Goal: Task Accomplishment & Management: Manage account settings

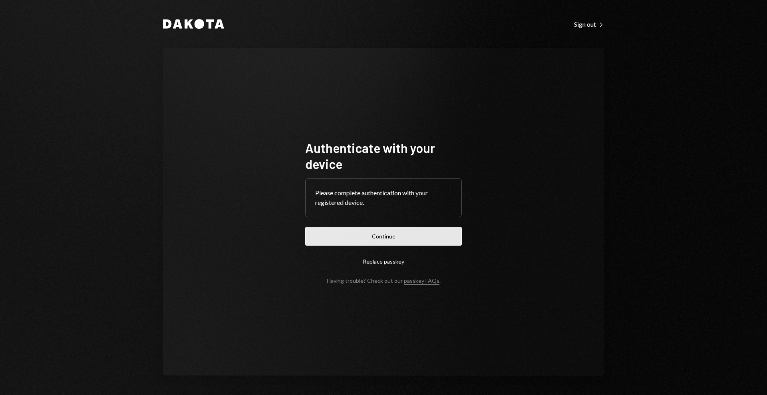
click at [392, 235] on button "Continue" at bounding box center [383, 236] width 157 height 19
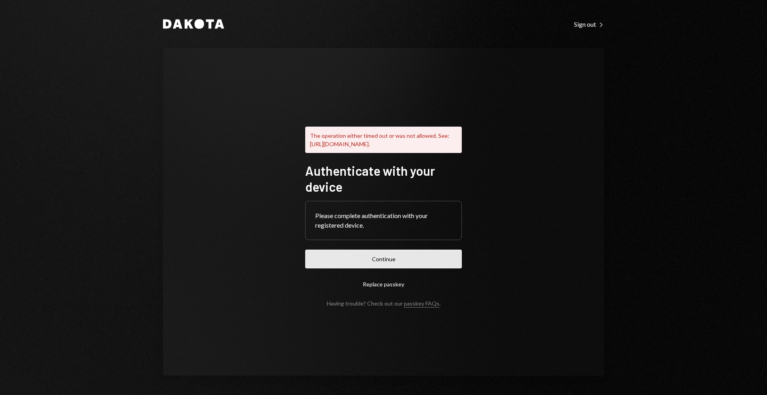
click at [385, 268] on button "Continue" at bounding box center [383, 259] width 157 height 19
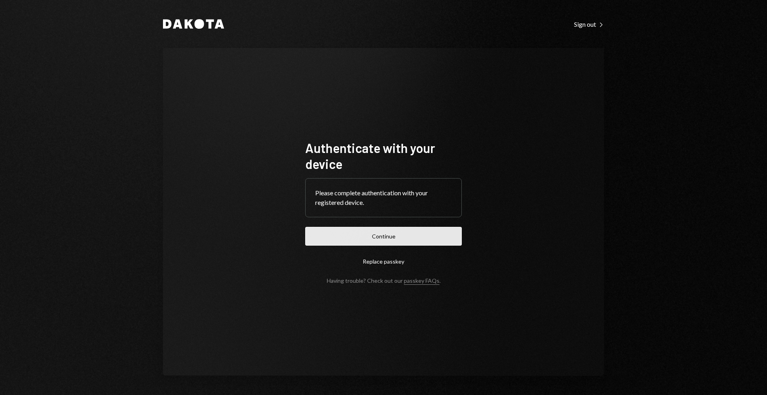
click at [378, 241] on button "Continue" at bounding box center [383, 236] width 157 height 19
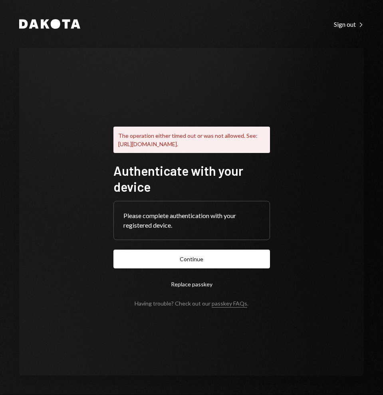
click at [194, 288] on button "Replace passkey" at bounding box center [191, 284] width 157 height 19
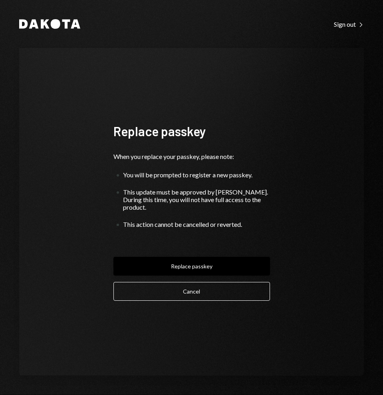
click at [194, 263] on button "Replace passkey" at bounding box center [191, 266] width 157 height 19
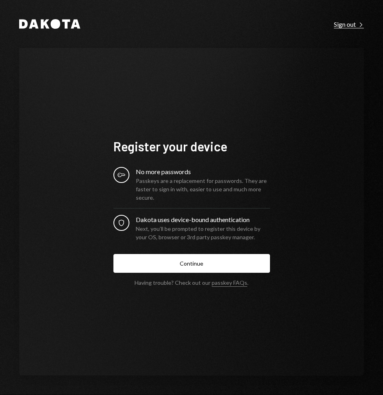
click at [347, 25] on div "Sign out Right Caret" at bounding box center [349, 24] width 30 height 8
